Goal: Check status: Check status

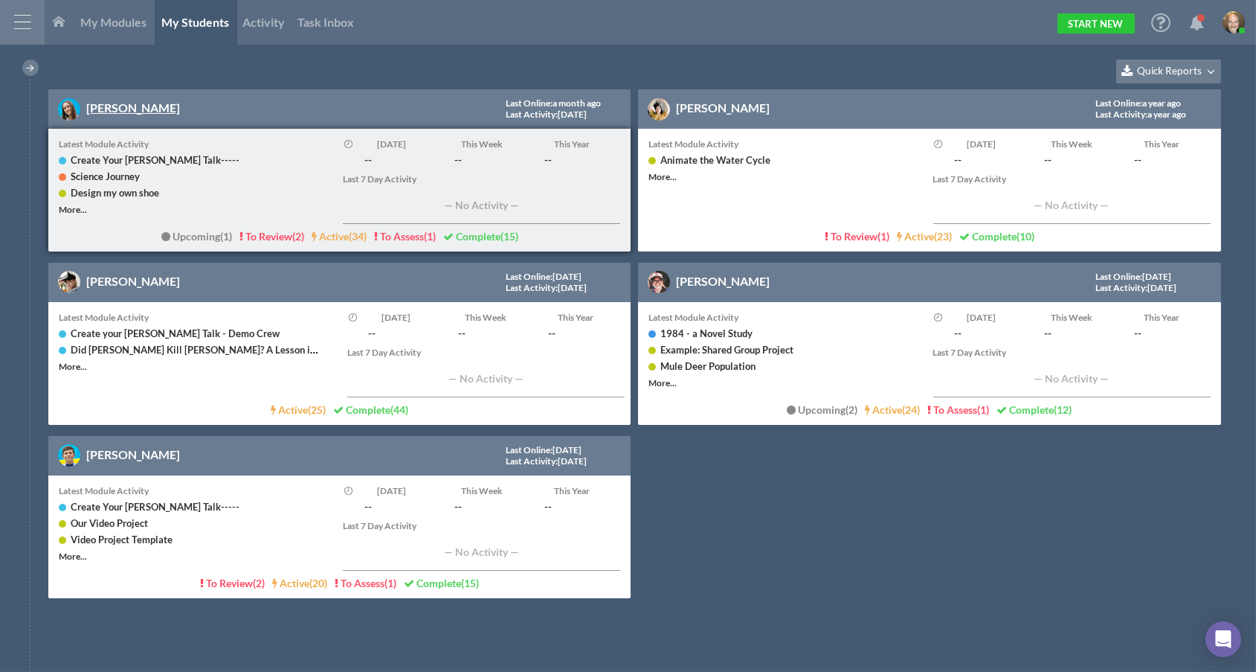
click at [141, 112] on link "[PERSON_NAME]" at bounding box center [133, 107] width 94 height 14
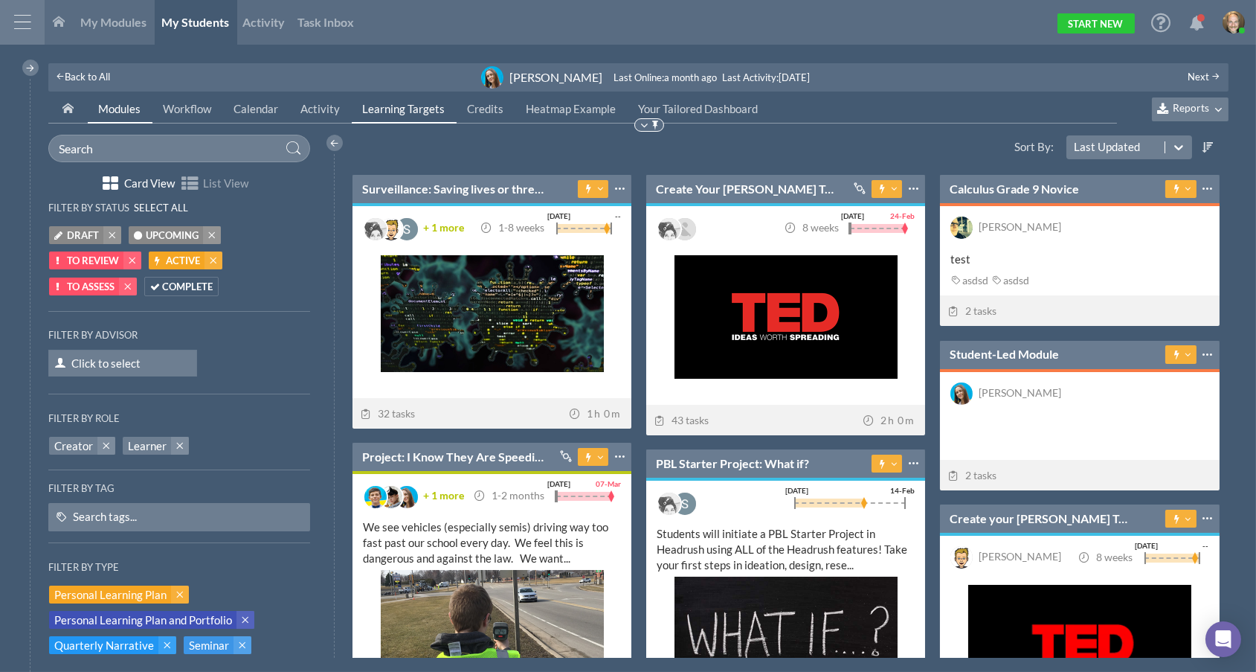
click at [443, 112] on link "Learning Targets" at bounding box center [404, 109] width 105 height 28
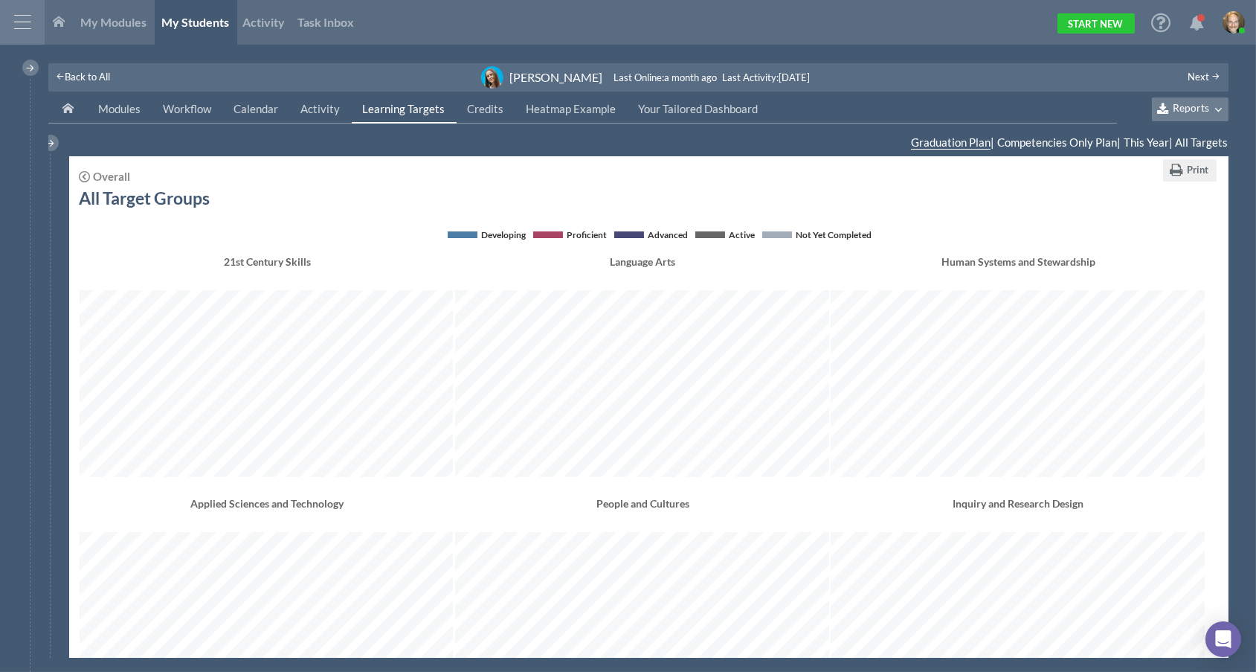
click at [1208, 104] on span "Reports" at bounding box center [1191, 108] width 36 height 13
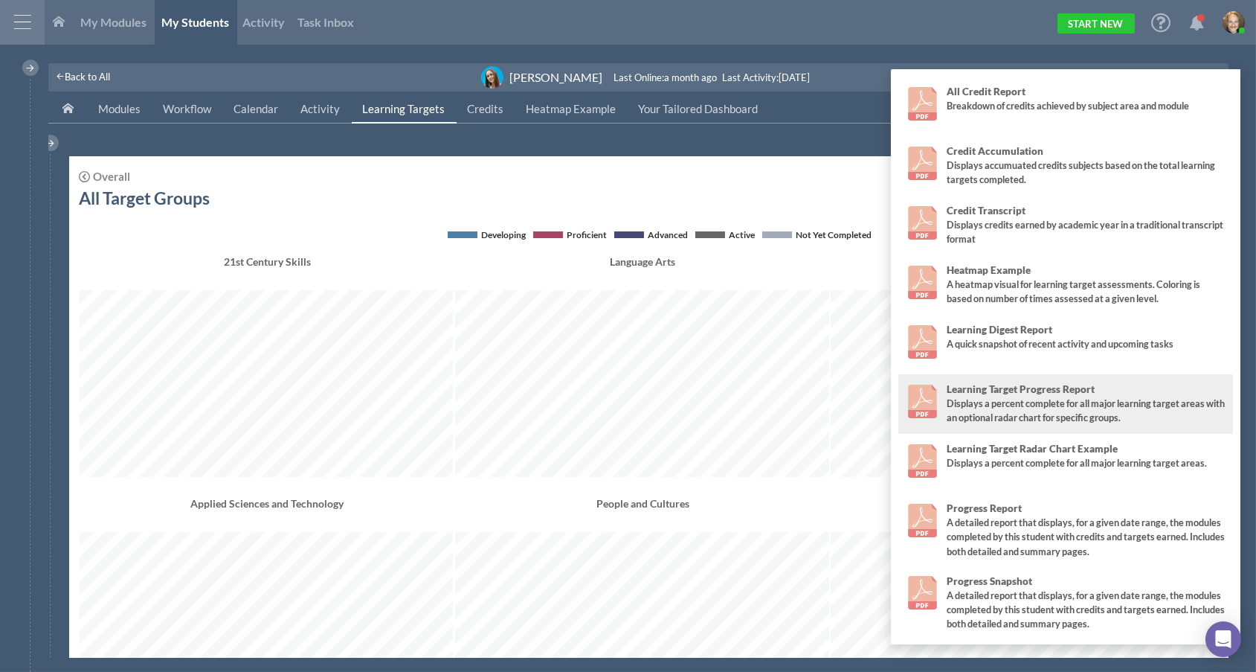
click at [1016, 402] on div "Displays a percent complete for all major learning target areas with an optiona…" at bounding box center [1087, 410] width 280 height 28
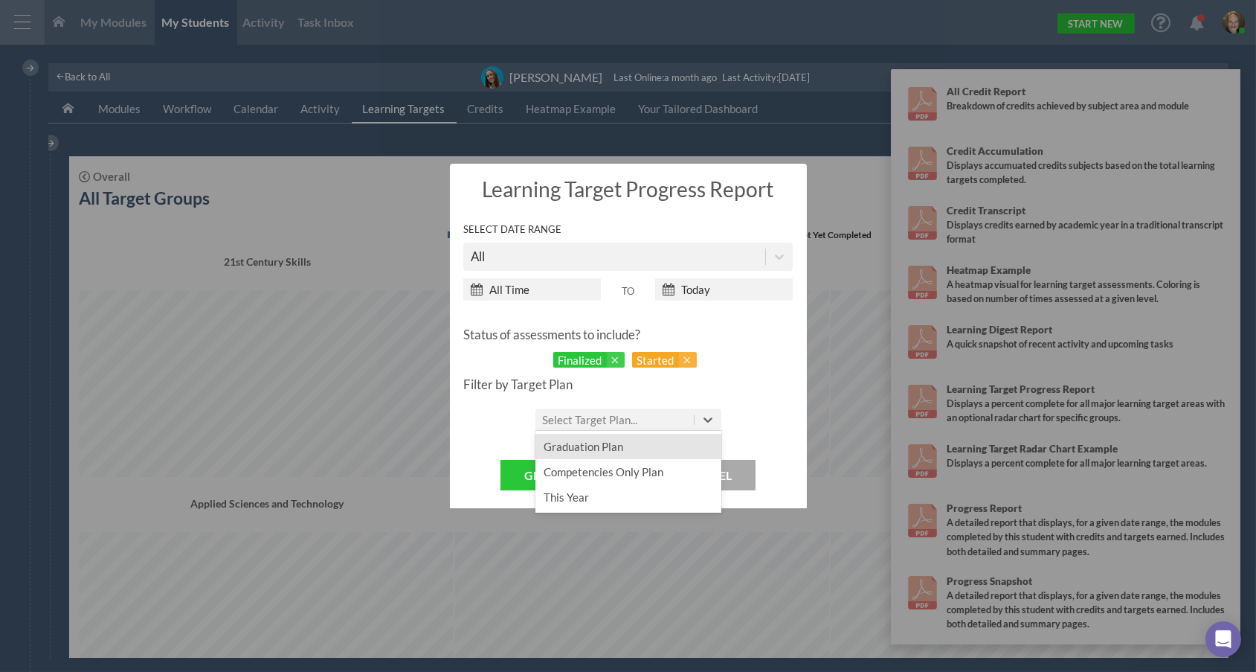
click at [608, 416] on div "Select Target Plan..." at bounding box center [590, 419] width 95 height 13
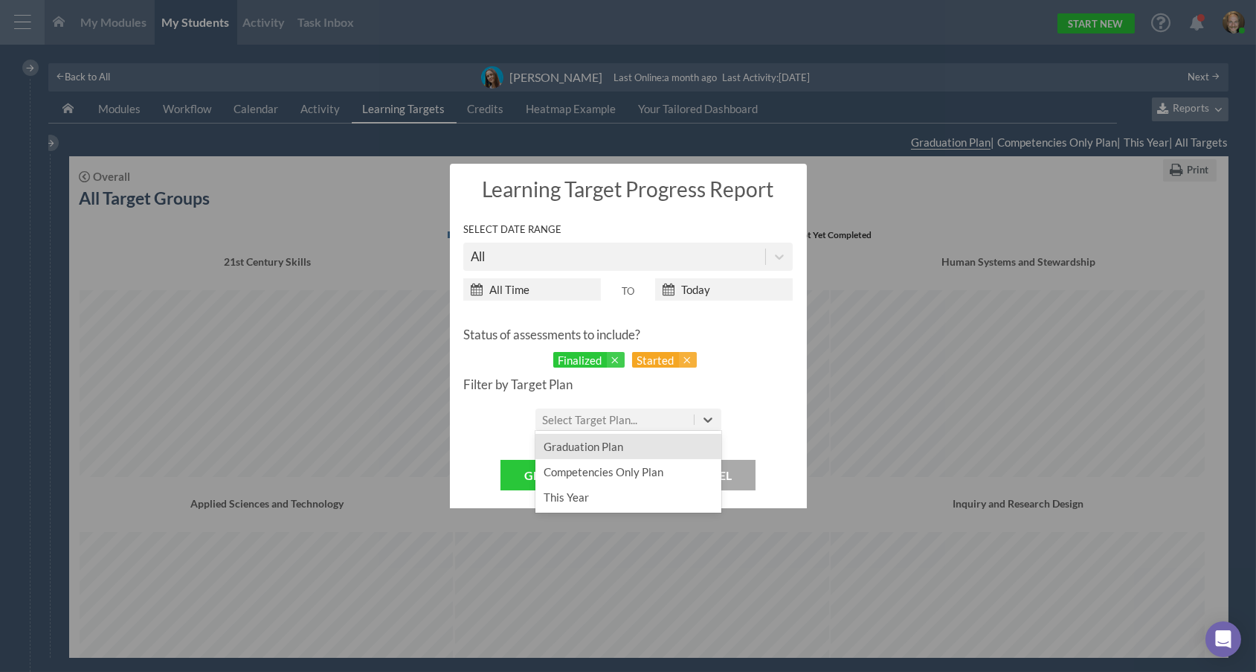
click at [598, 439] on div "Graduation Plan" at bounding box center [628, 446] width 186 height 25
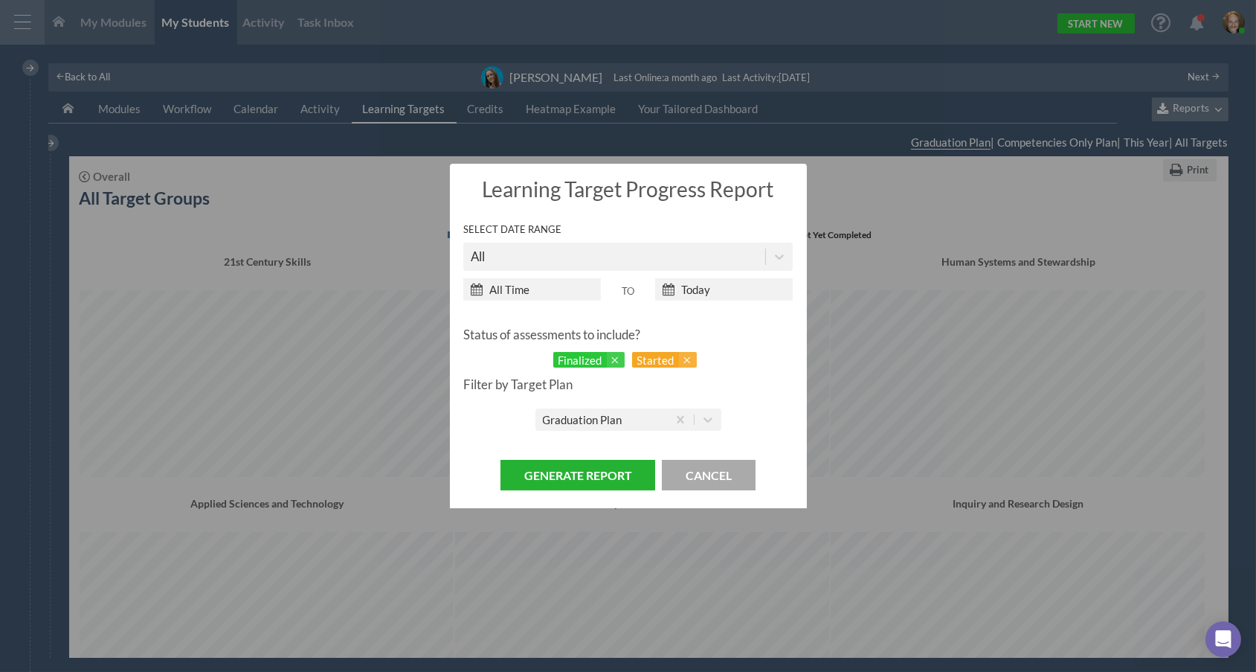
click at [582, 469] on button "Generate Report" at bounding box center [578, 475] width 155 height 30
